Goal: Information Seeking & Learning: Learn about a topic

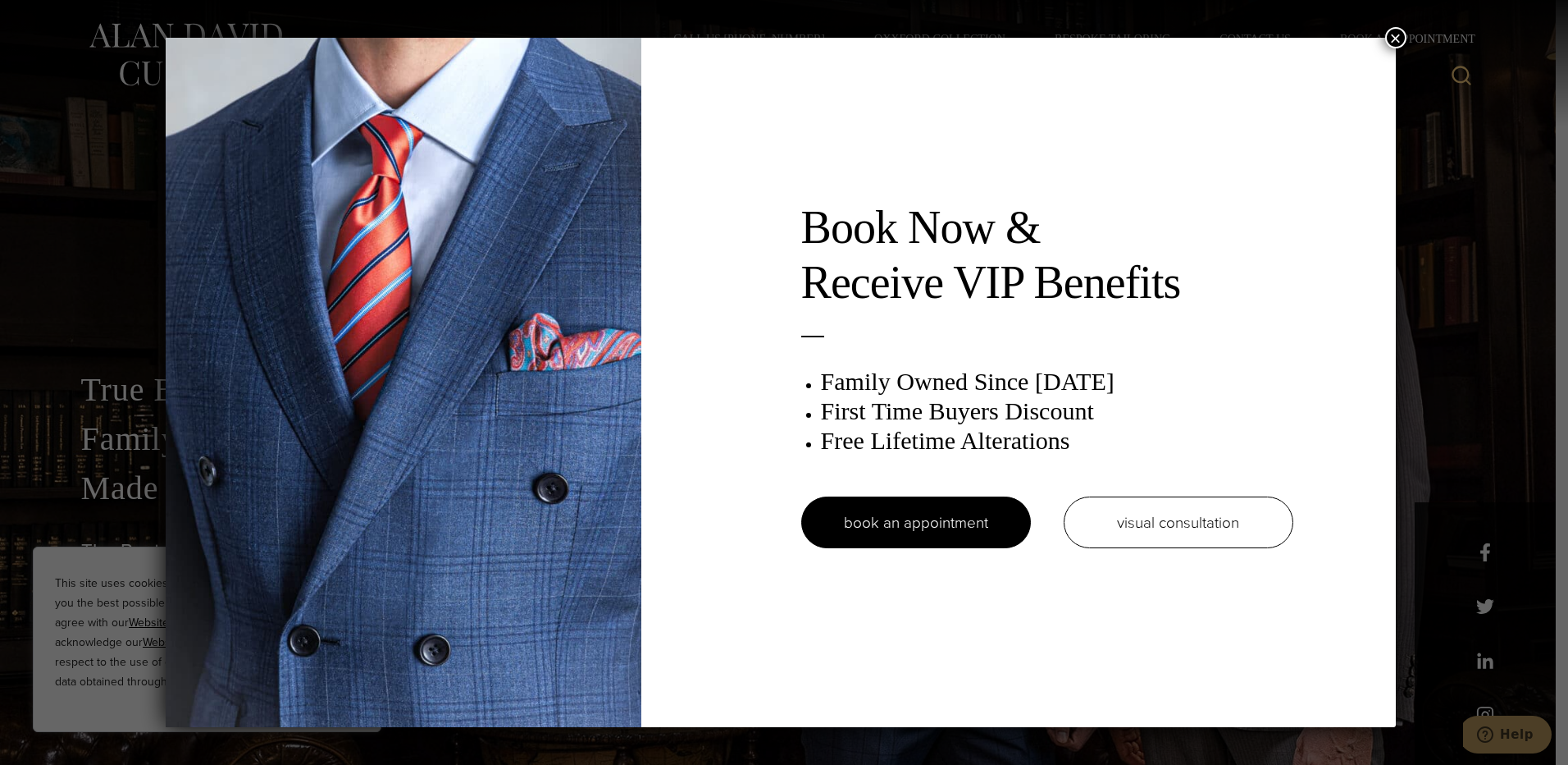
click at [1396, 31] on button "×" at bounding box center [1395, 37] width 21 height 21
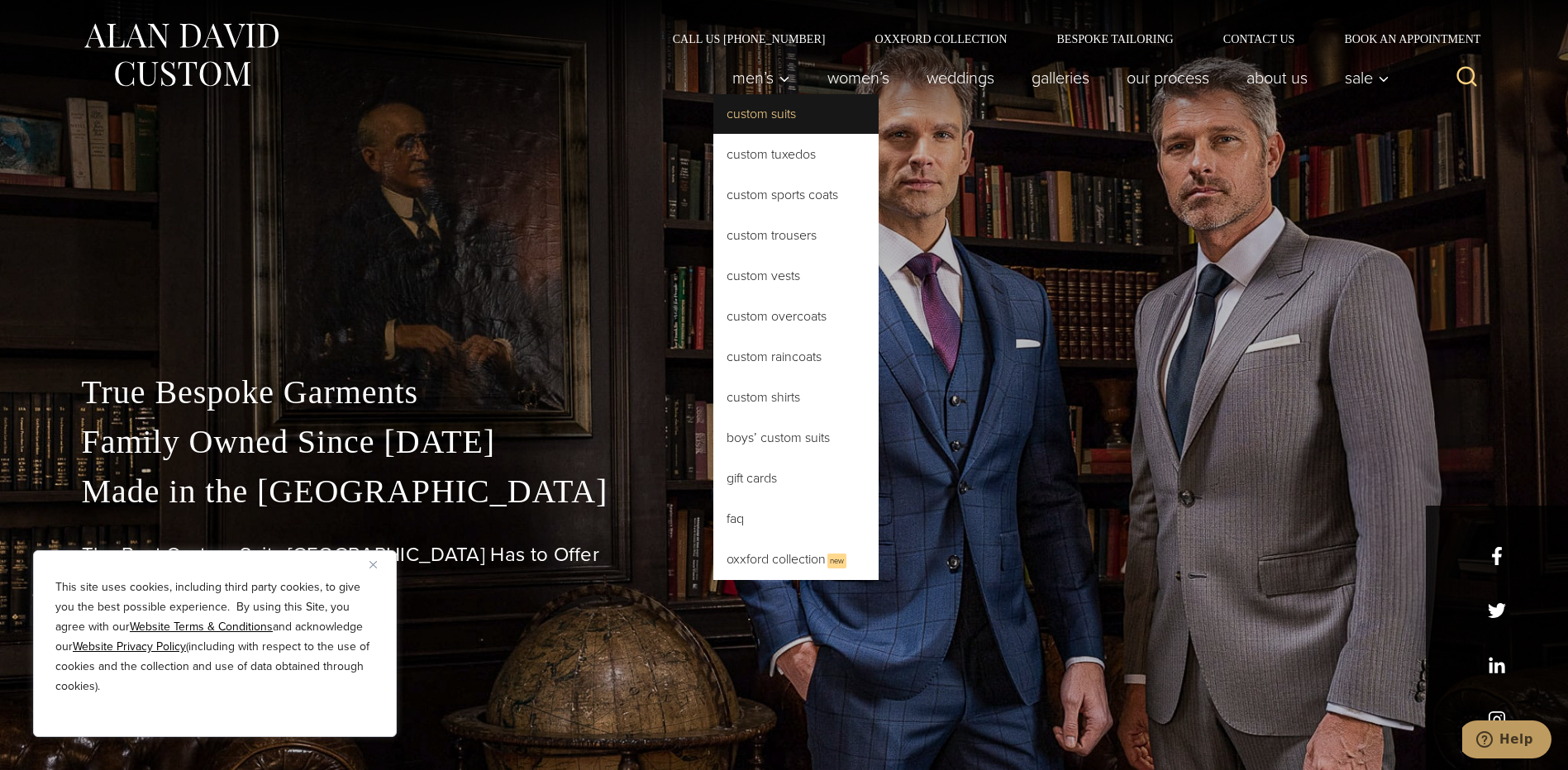
click at [767, 110] on link "Custom Suits" at bounding box center [796, 114] width 165 height 40
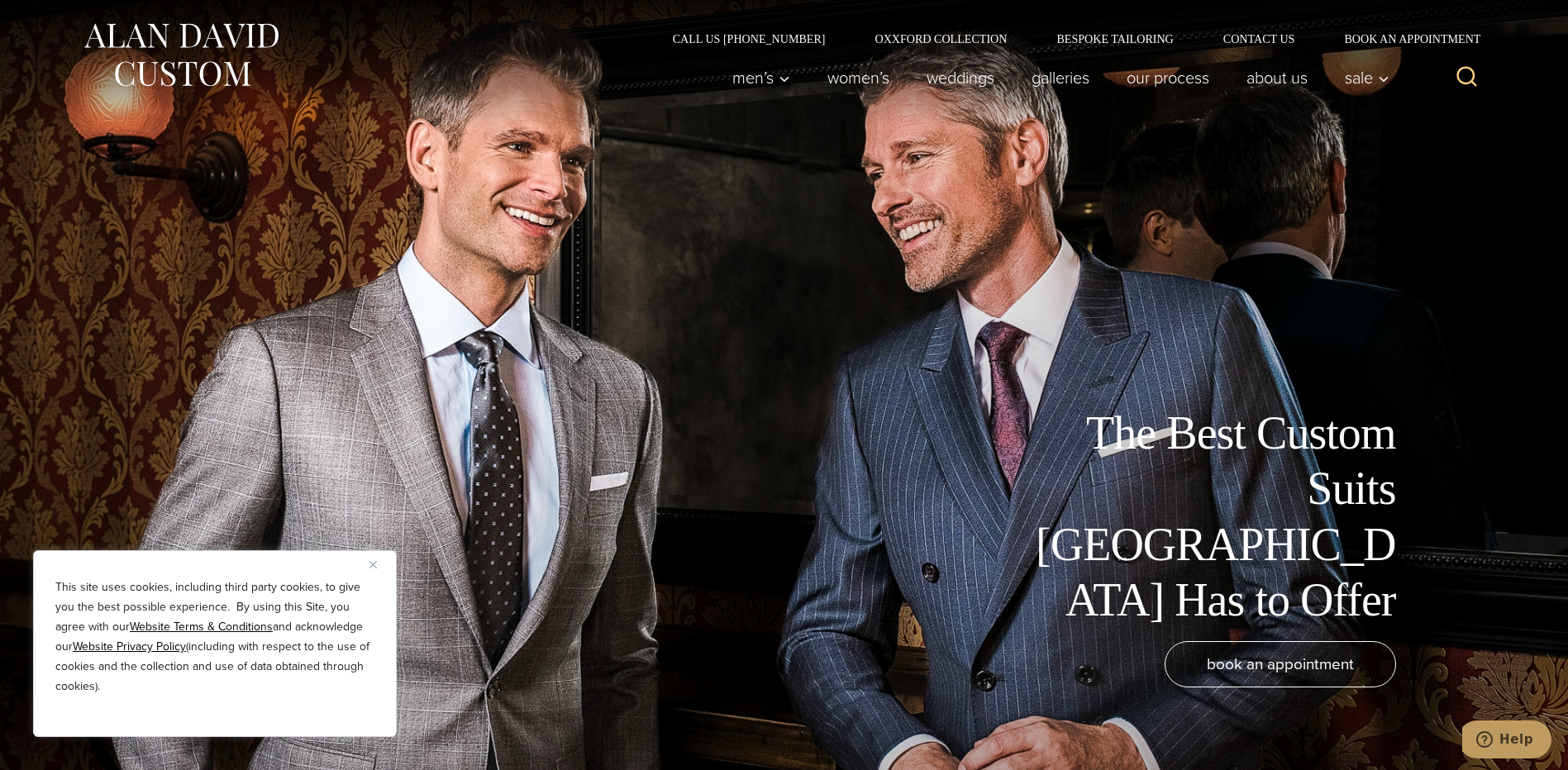
click at [370, 563] on img "Close" at bounding box center [373, 564] width 8 height 8
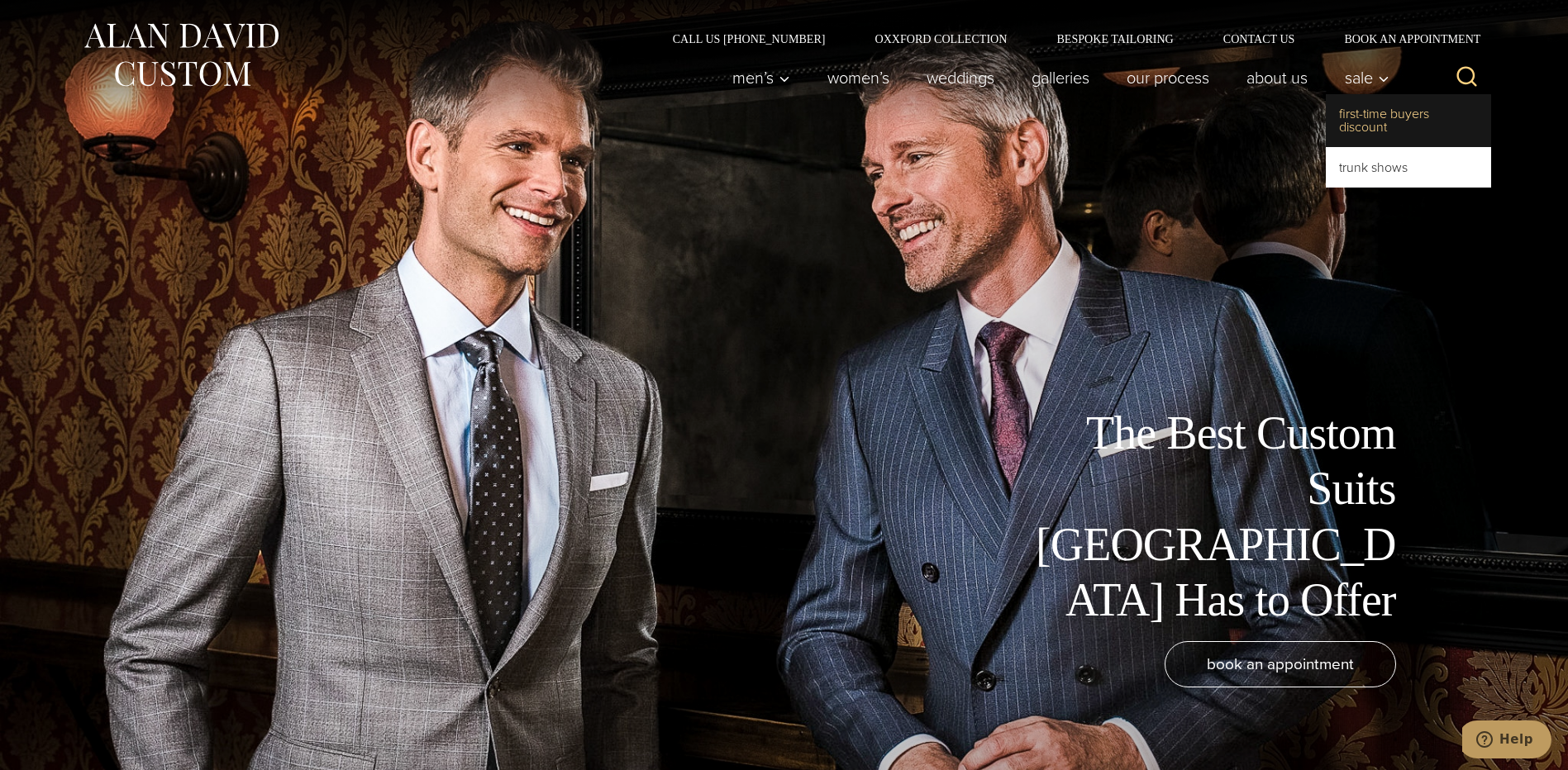
click at [1372, 126] on link "First-Time Buyers Discount" at bounding box center [1408, 121] width 165 height 53
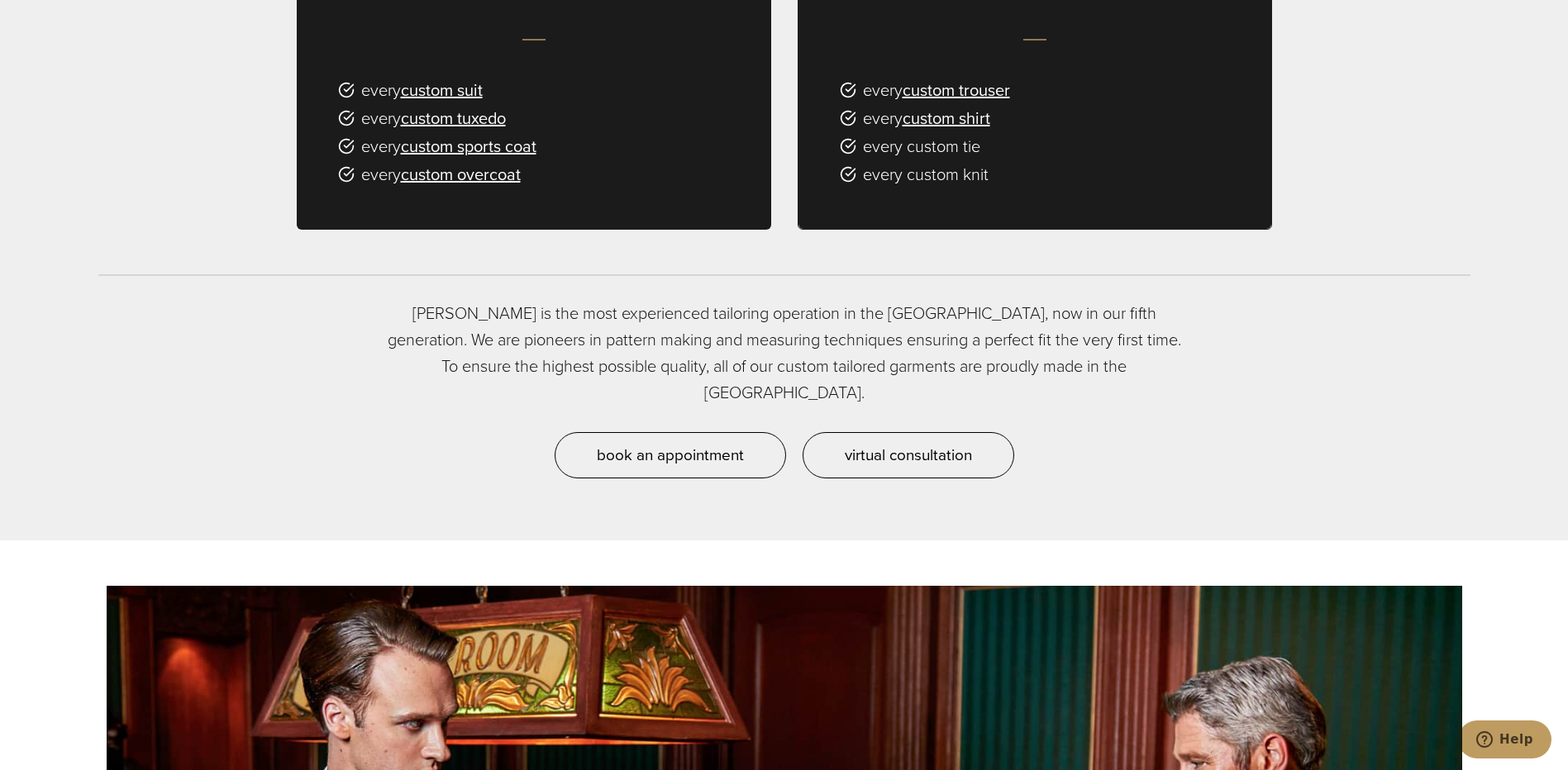
scroll to position [1239, 0]
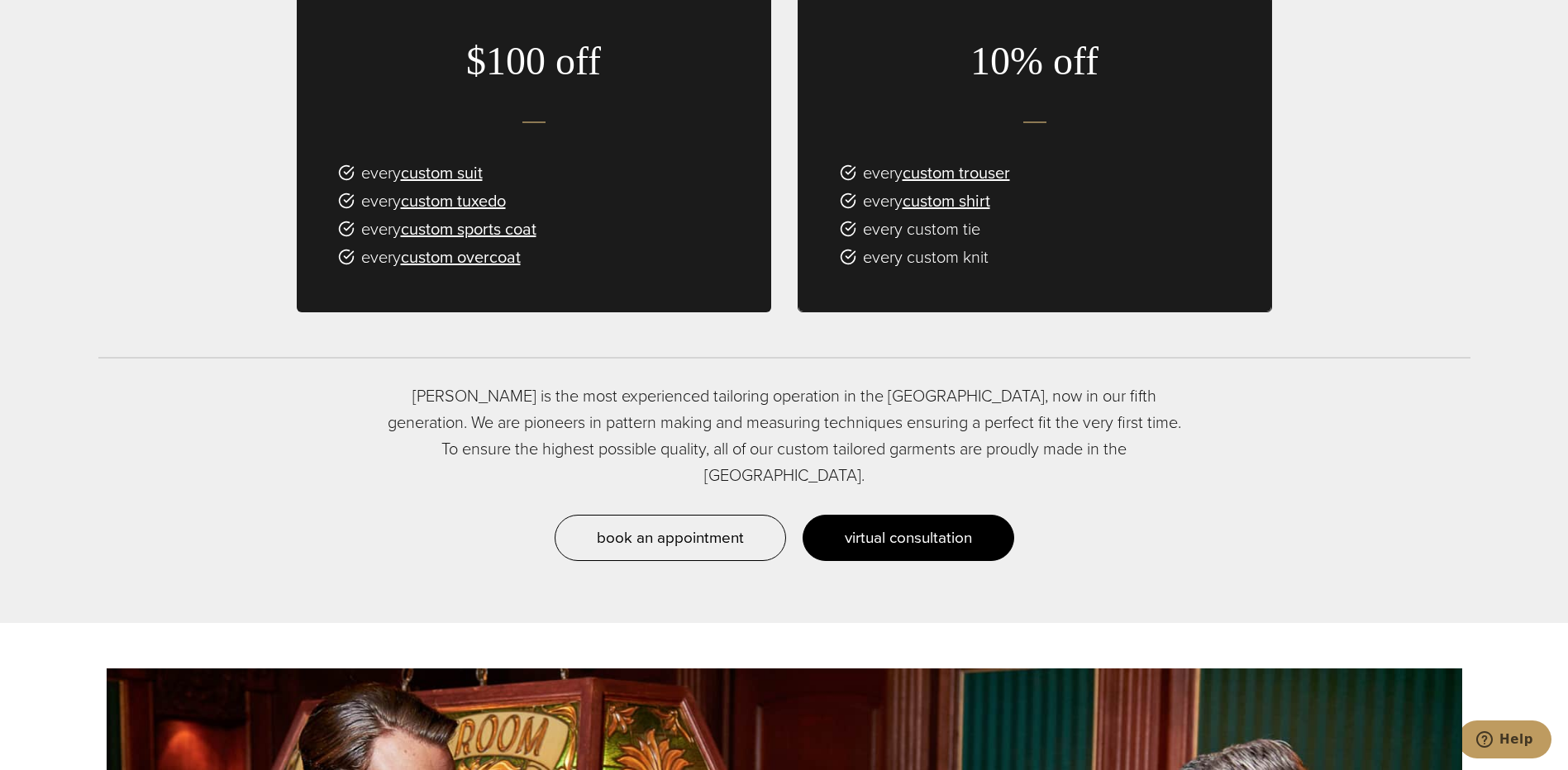
click at [911, 525] on span "virtual consultation" at bounding box center [908, 537] width 127 height 24
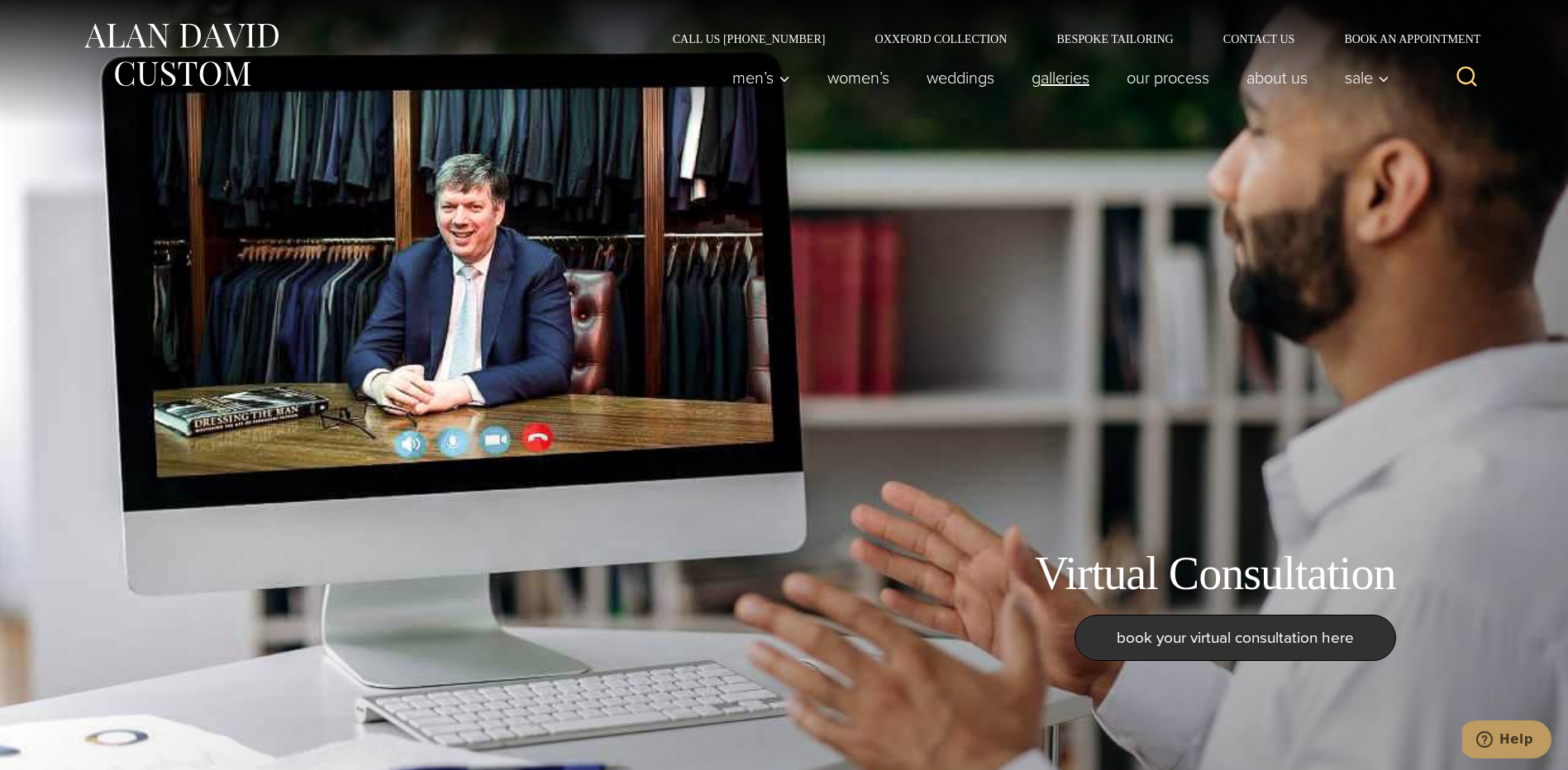
click at [1055, 73] on link "Galleries" at bounding box center [1060, 77] width 95 height 33
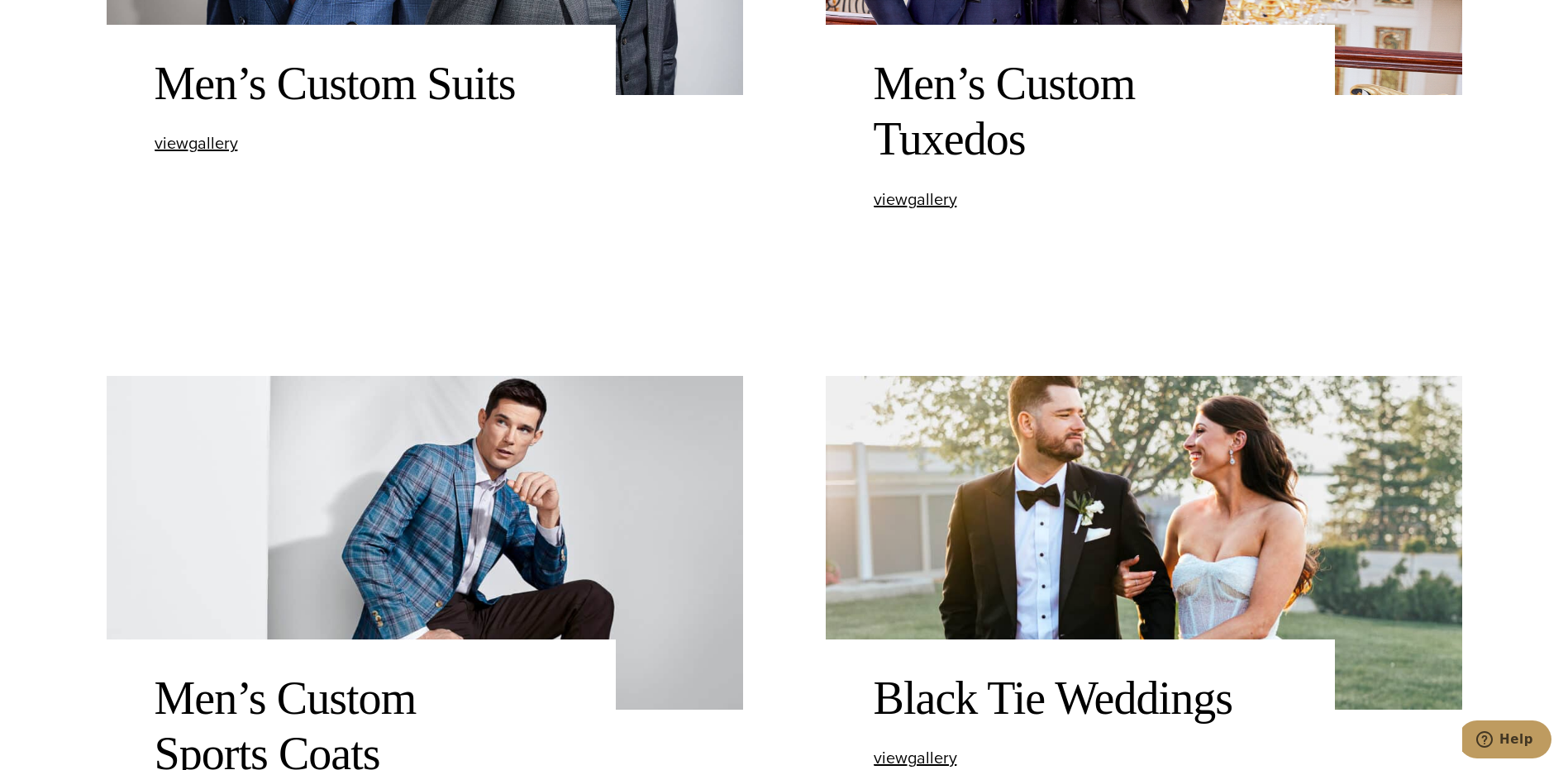
scroll to position [1074, 0]
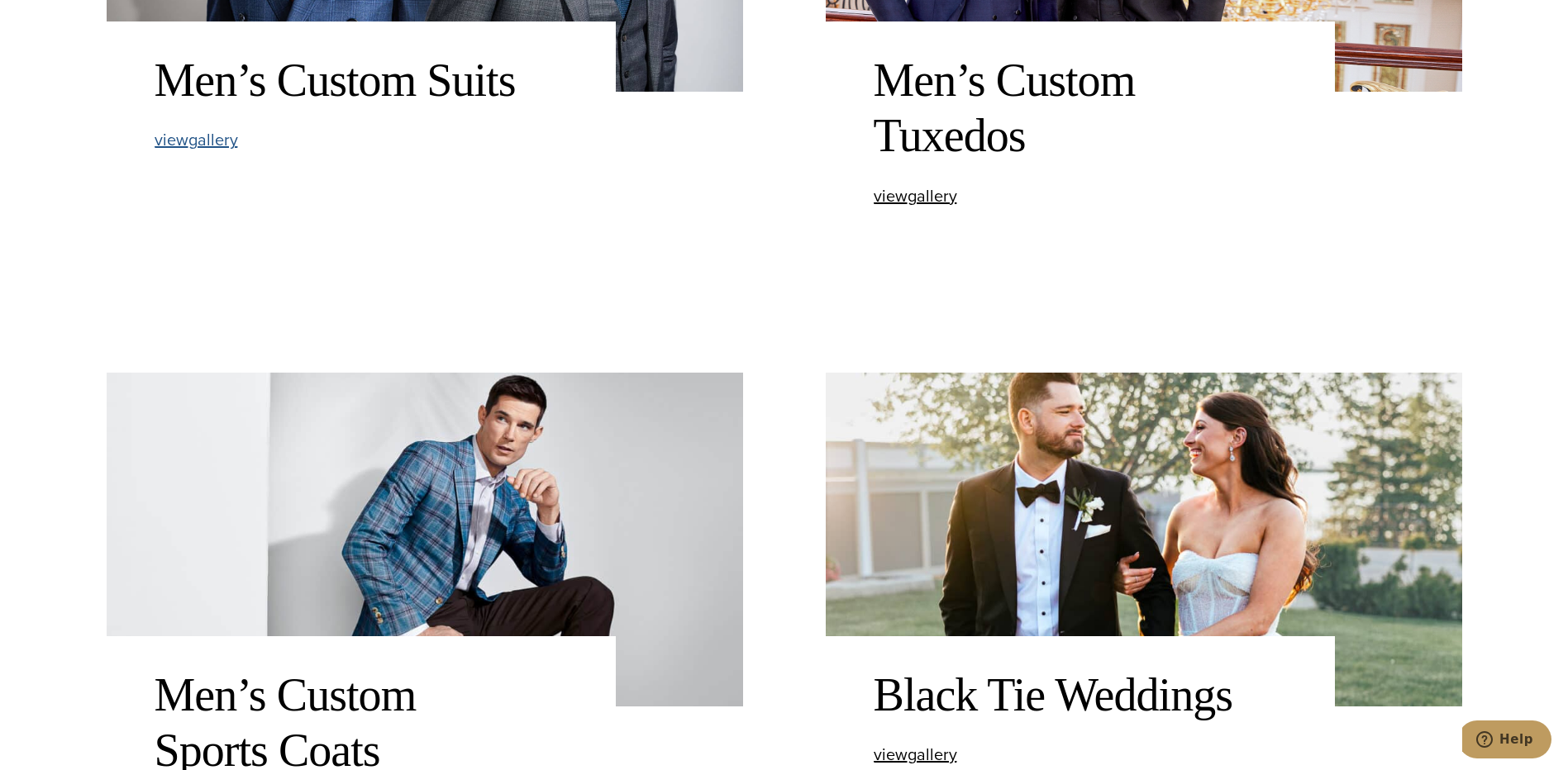
click at [216, 139] on span "view Men’s Custom Suits gallery" at bounding box center [196, 139] width 84 height 24
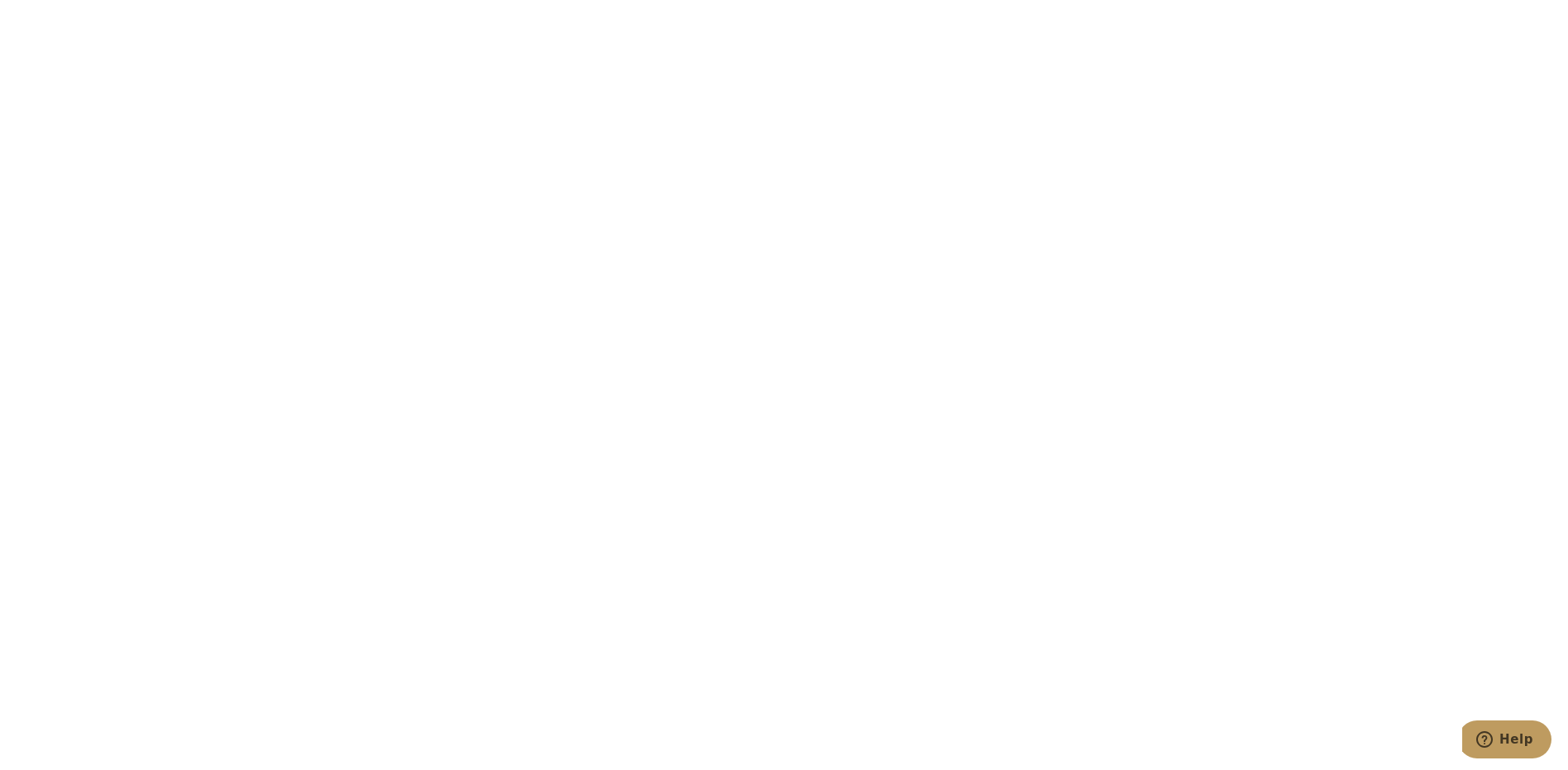
scroll to position [3717, 0]
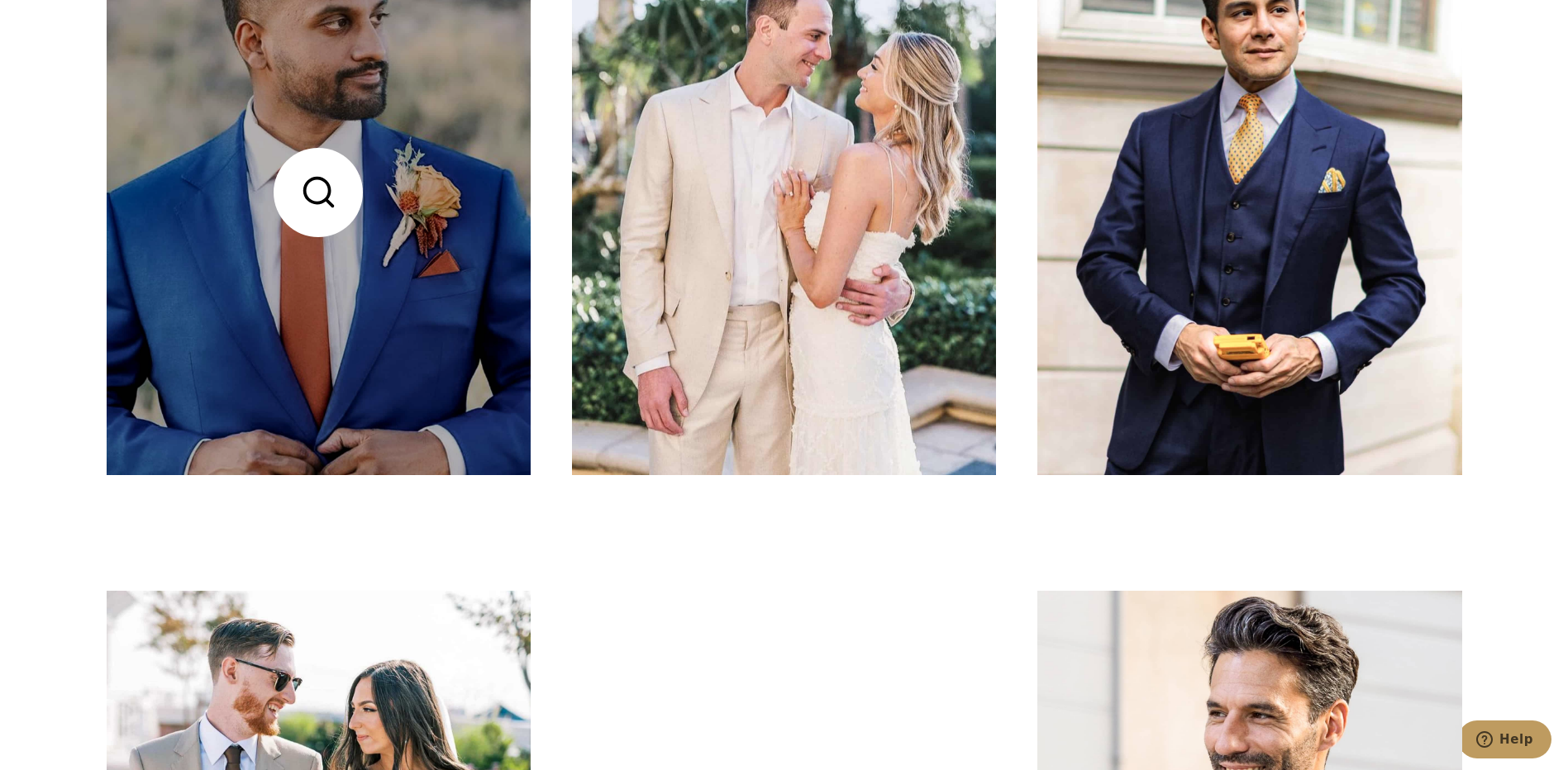
click at [390, 343] on link at bounding box center [318, 191] width 424 height 565
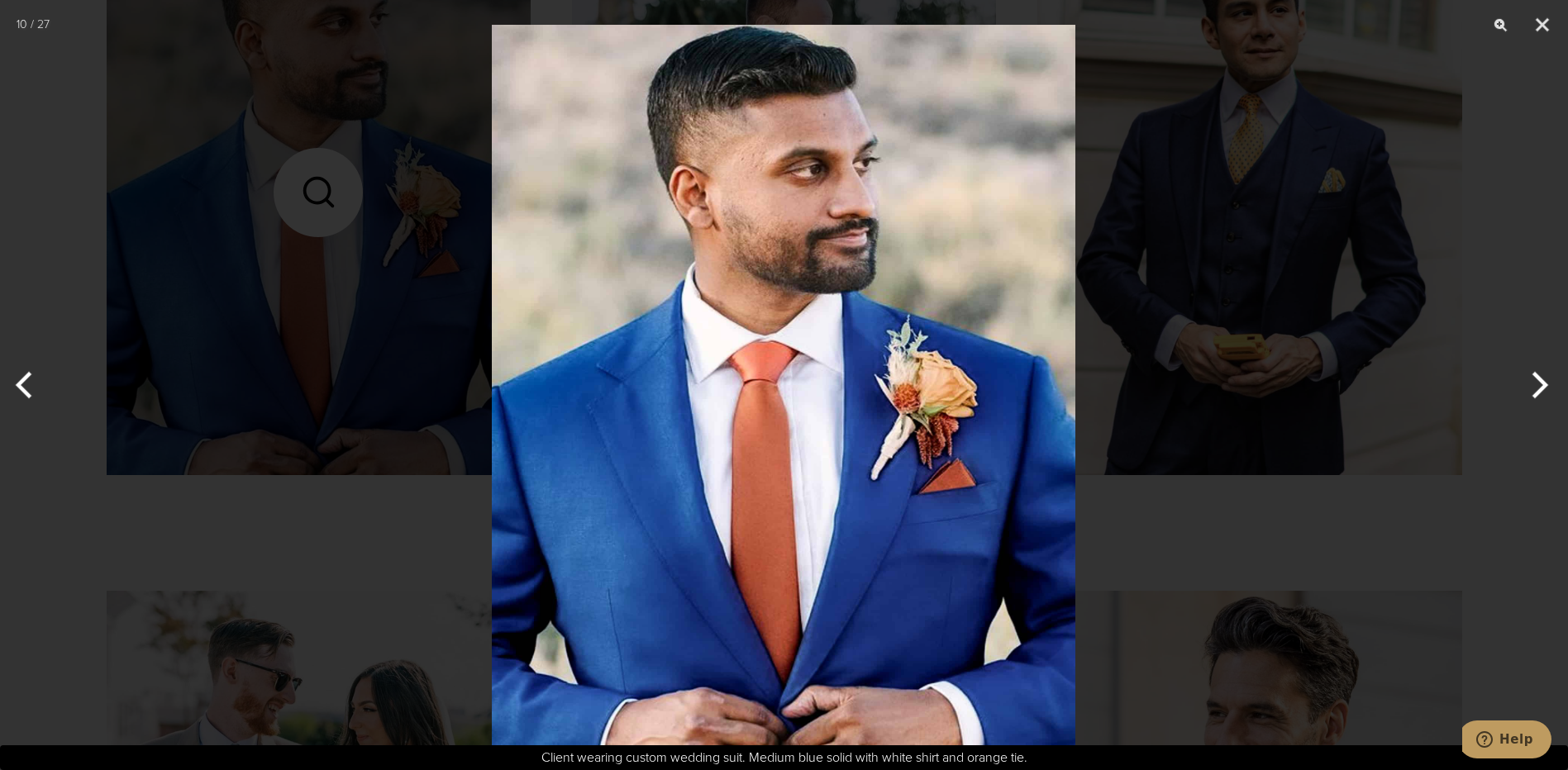
click at [700, 517] on img at bounding box center [783, 385] width 583 height 770
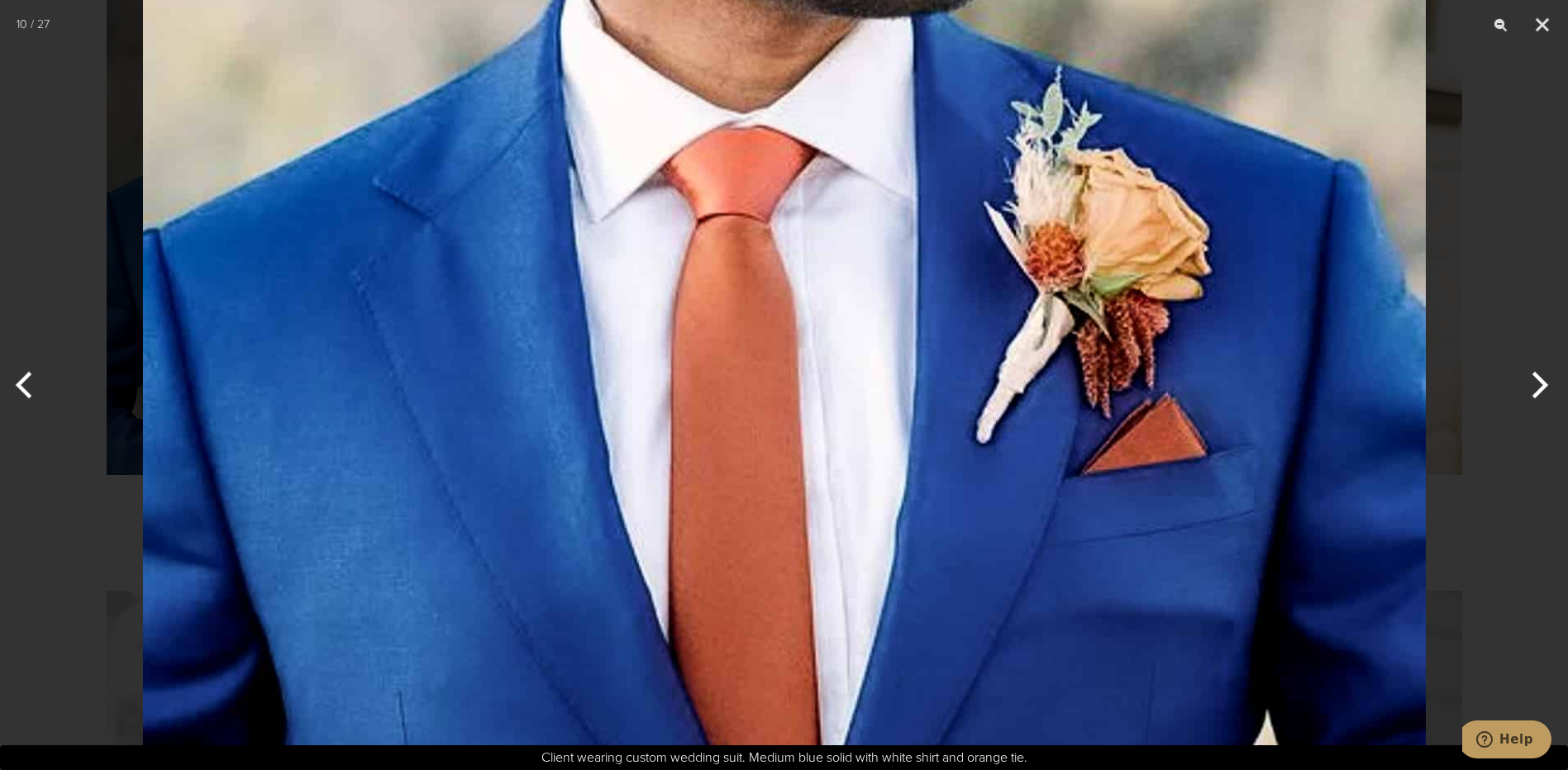
click at [652, 499] on img at bounding box center [784, 226] width 1283 height 1691
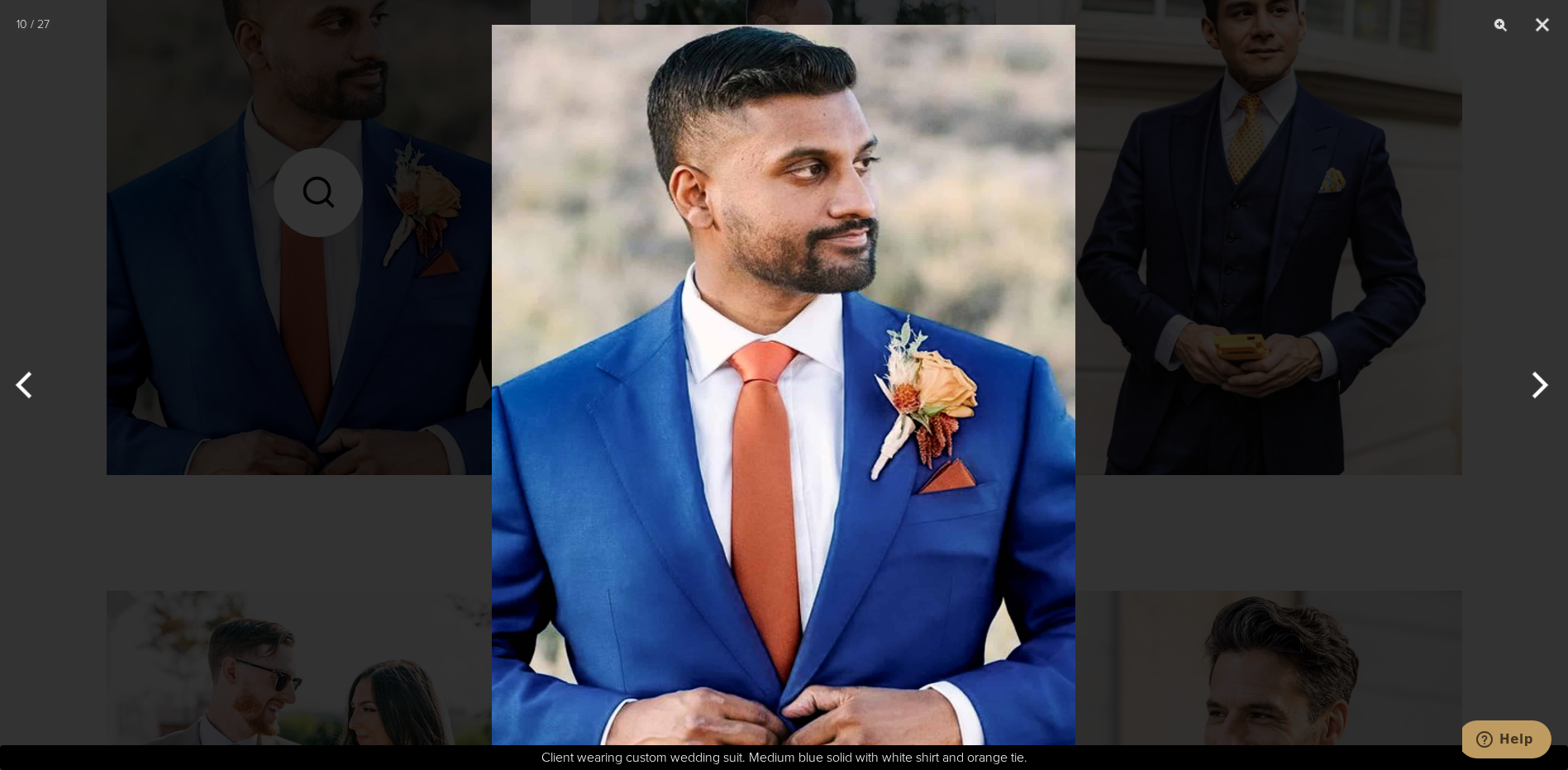
click at [1279, 257] on div at bounding box center [784, 385] width 1568 height 770
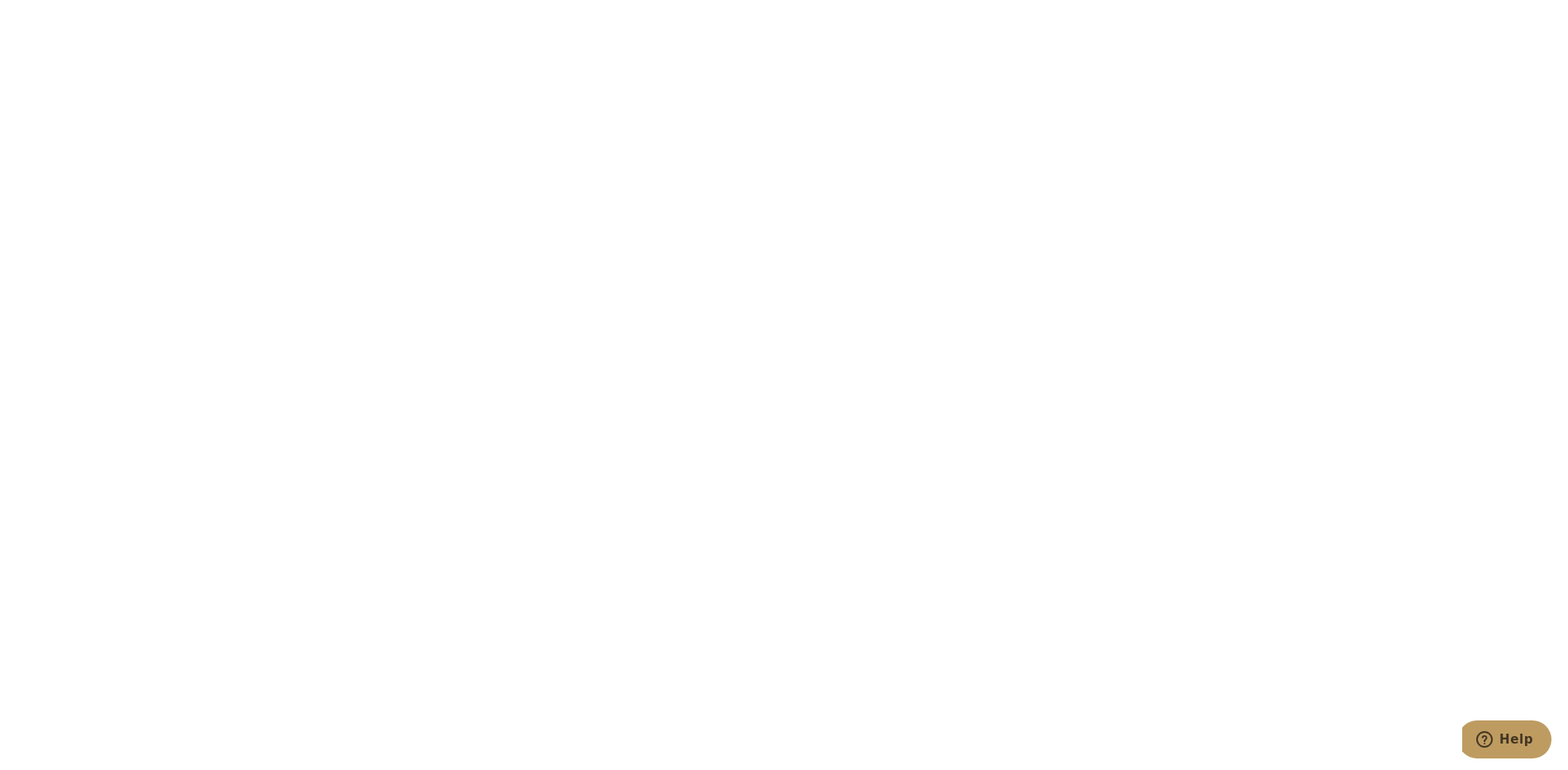
scroll to position [6359, 0]
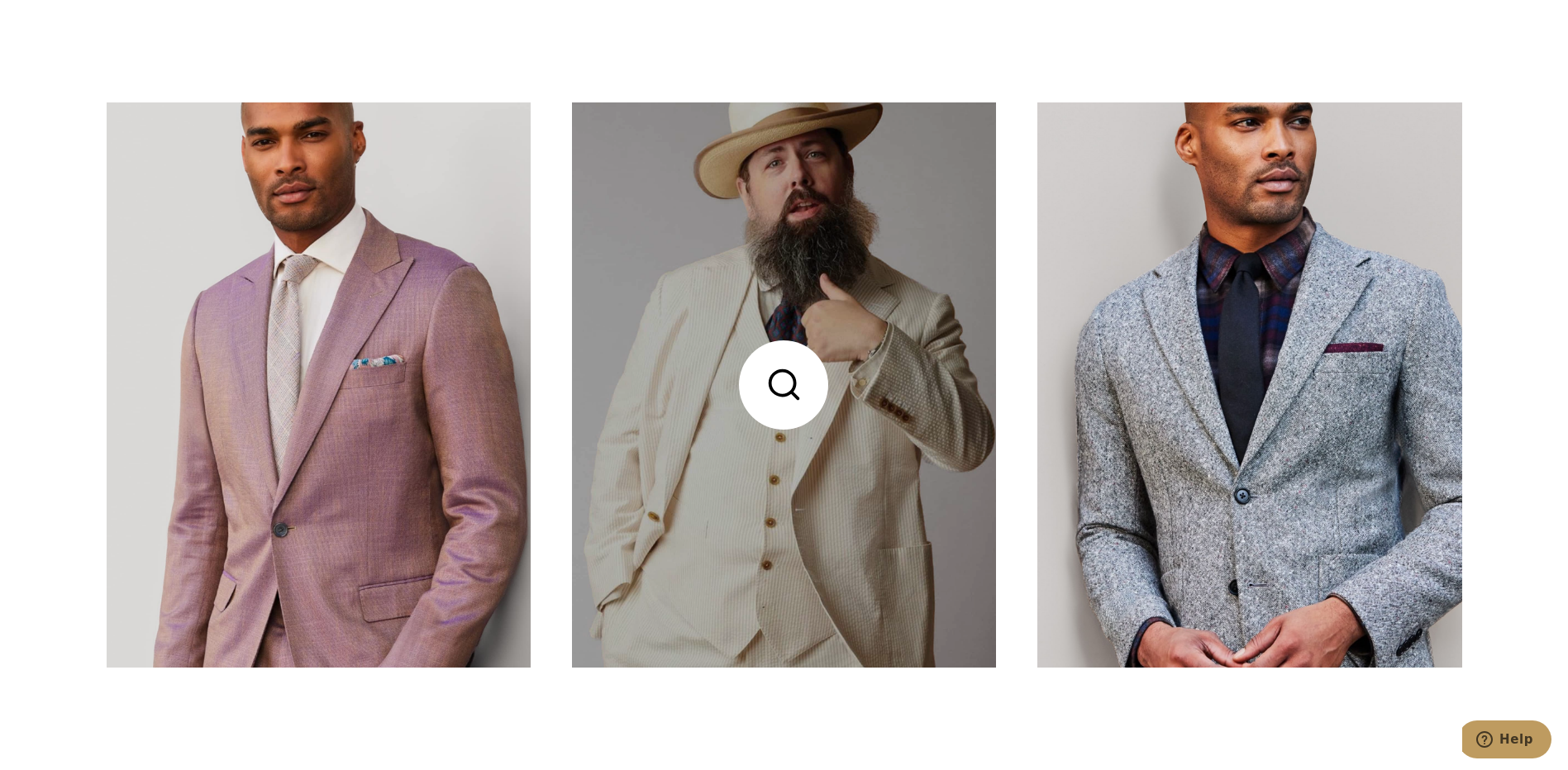
click at [819, 401] on link at bounding box center [784, 385] width 424 height 565
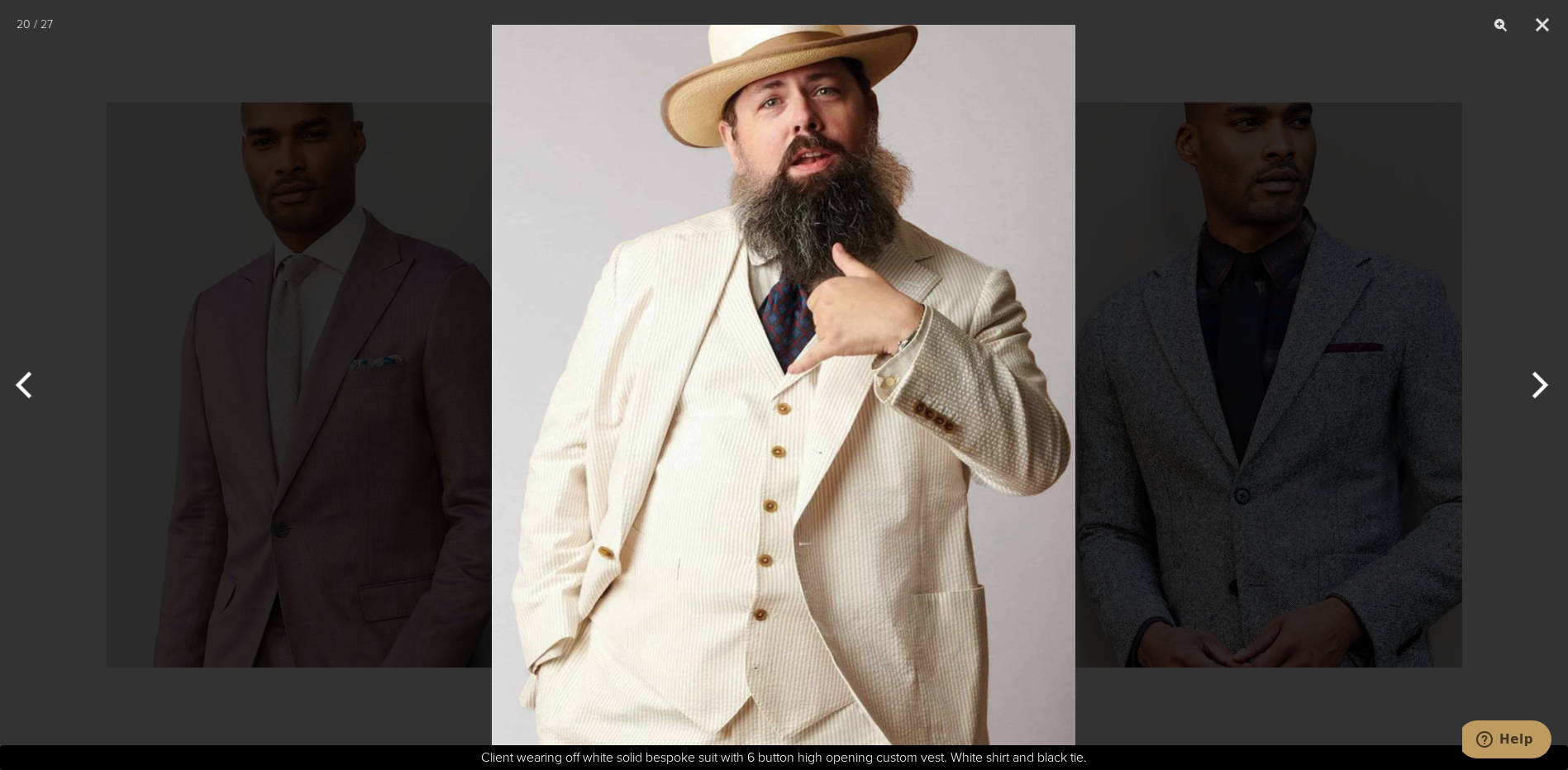
click at [1406, 327] on div at bounding box center [784, 385] width 1568 height 770
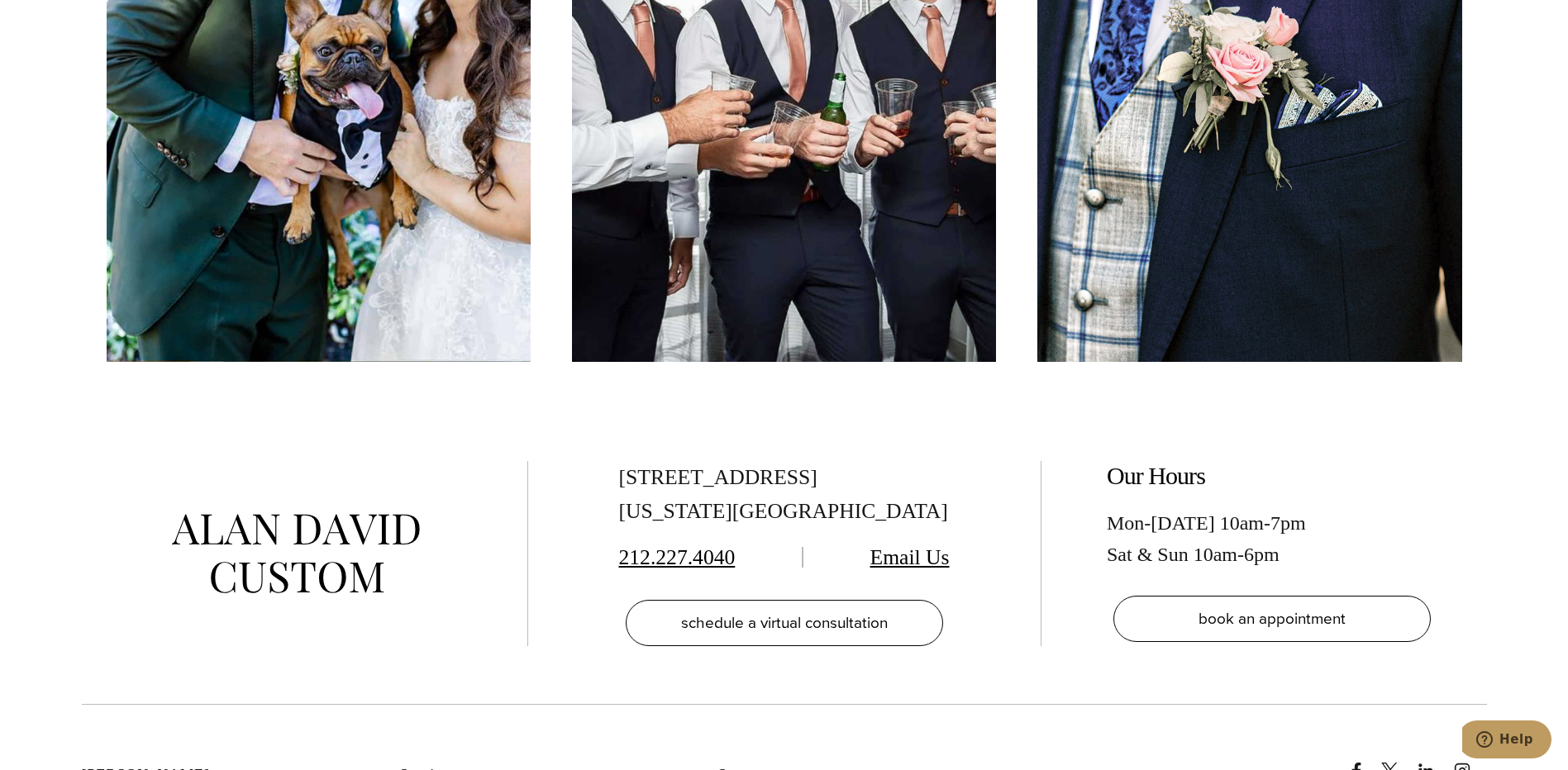
scroll to position [8837, 0]
